Goal: Browse casually: Explore the website without a specific task or goal

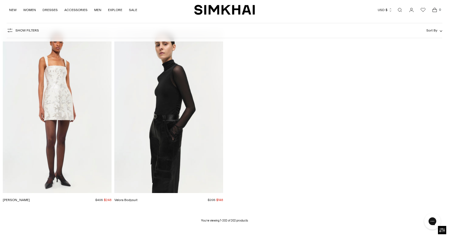
scroll to position [9634, 0]
